Goal: Navigation & Orientation: Find specific page/section

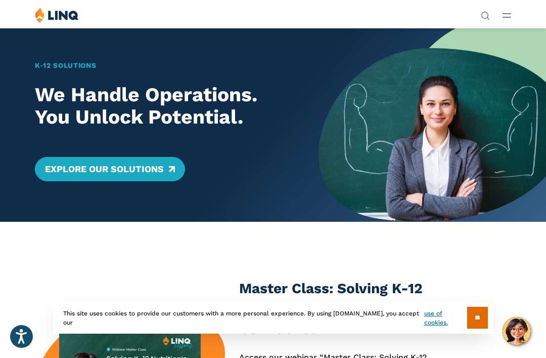
click at [510, 14] on line "Open Main Menu" at bounding box center [507, 14] width 8 height 0
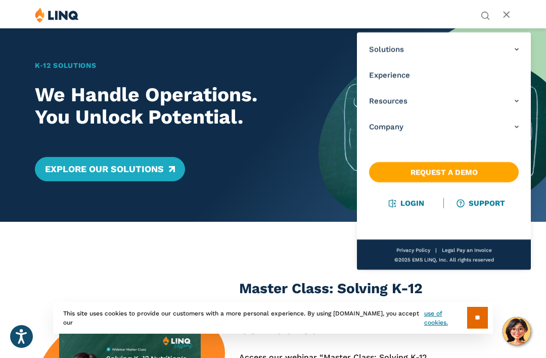
click at [398, 202] on link "Login" at bounding box center [406, 202] width 35 height 9
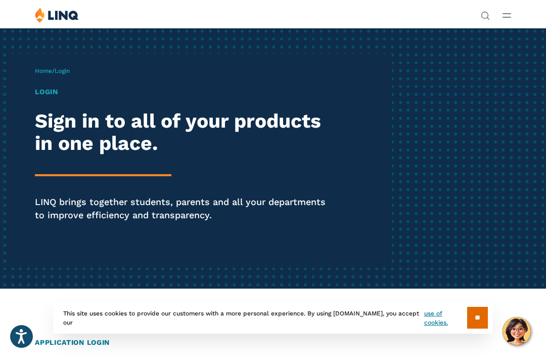
click at [44, 94] on h1 "Login" at bounding box center [185, 91] width 300 height 11
click at [48, 86] on div "Home / Login Login Sign in to all of your products in one place. LINQ brings to…" at bounding box center [213, 158] width 357 height 208
click at [61, 77] on div "Home / Login Login Sign in to all of your products in one place. LINQ brings to…" at bounding box center [213, 158] width 357 height 208
click at [60, 74] on span "Login" at bounding box center [62, 70] width 15 height 7
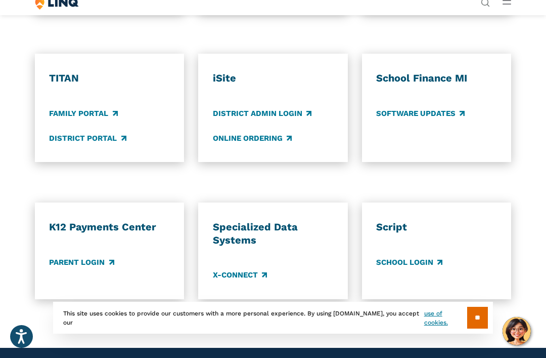
scroll to position [674, 0]
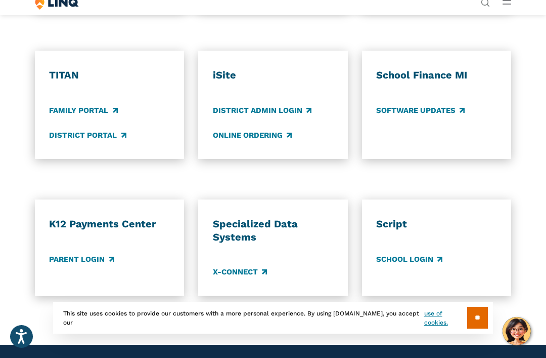
click at [82, 256] on link "Parent Login" at bounding box center [81, 258] width 65 height 11
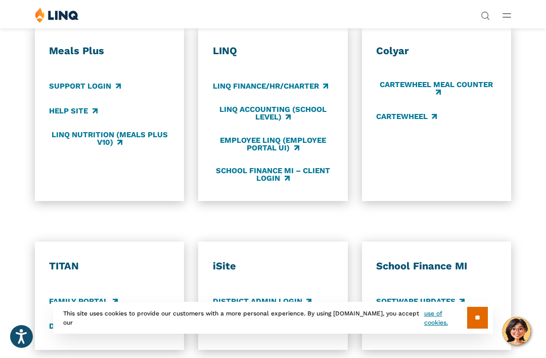
scroll to position [0, 0]
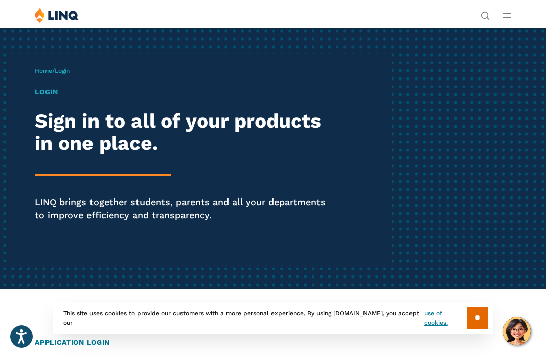
click at [521, 15] on div "Solutions Nutrition Overview NEW School Nutrition Suite School Nutrition State …" at bounding box center [273, 16] width 546 height 19
click at [57, 13] on img at bounding box center [57, 15] width 44 height 16
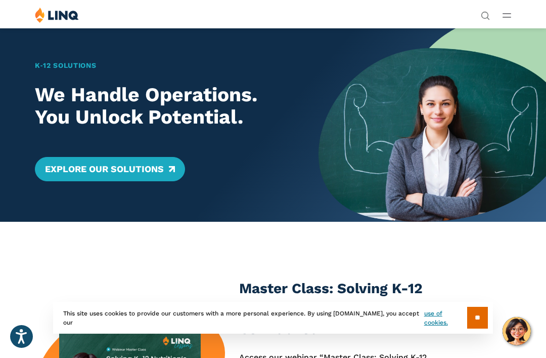
click at [80, 170] on link "Explore Our Solutions" at bounding box center [110, 169] width 150 height 24
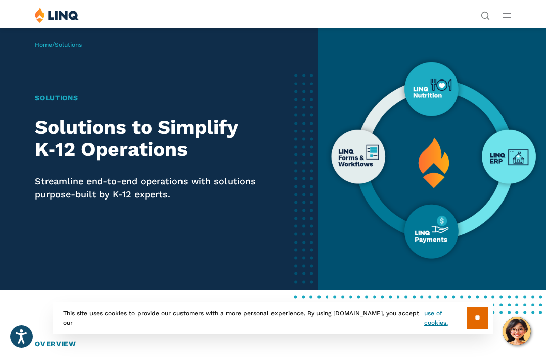
click at [507, 19] on button "Open Main Menu" at bounding box center [507, 15] width 9 height 11
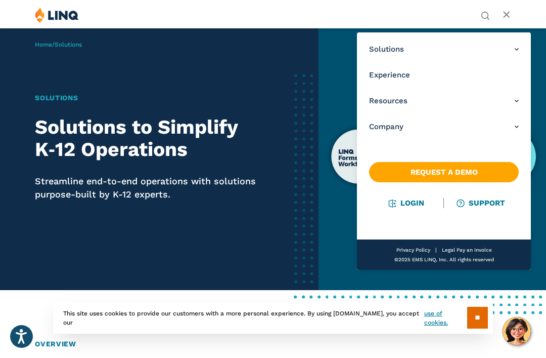
click at [411, 204] on link "Login" at bounding box center [406, 202] width 35 height 9
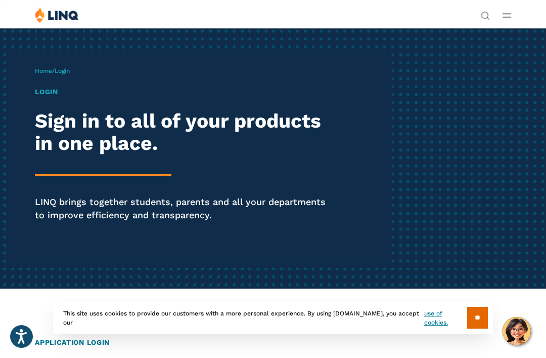
click at [76, 149] on h2 "Sign in to all of your products in one place." at bounding box center [185, 133] width 300 height 46
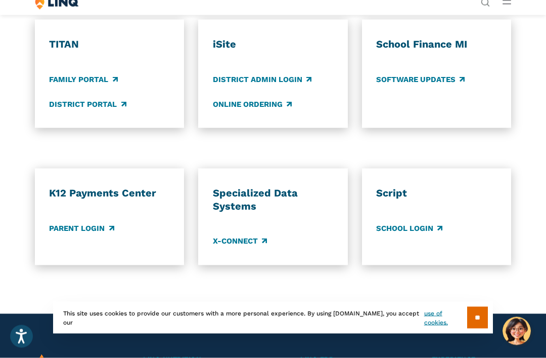
scroll to position [712, 0]
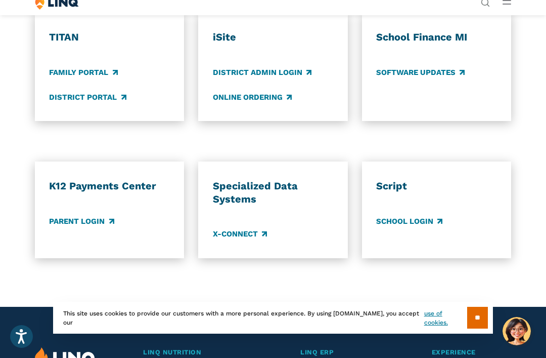
click at [59, 69] on link "Family Portal" at bounding box center [83, 72] width 68 height 11
